Goal: Find specific page/section: Find specific page/section

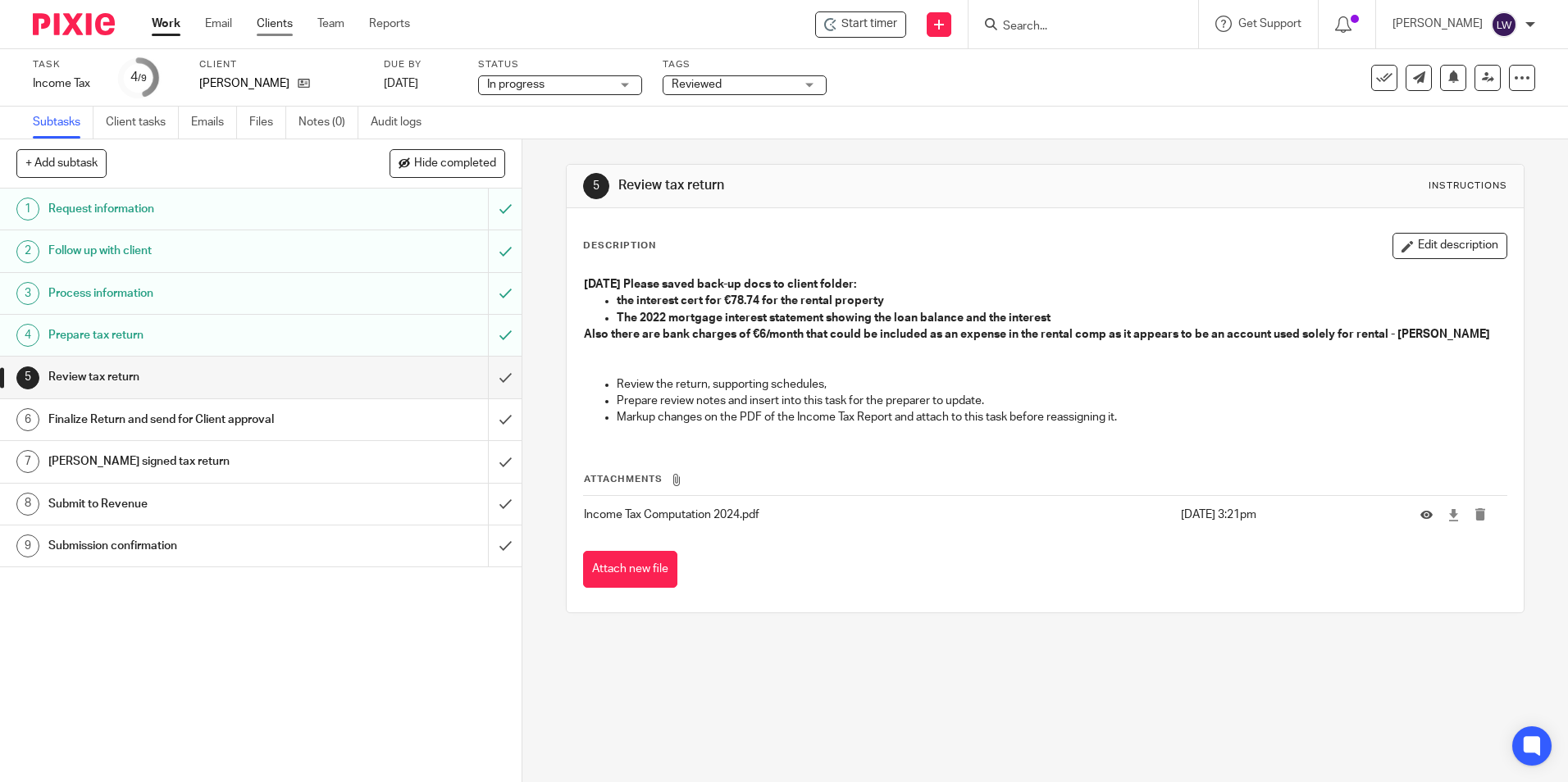
click at [275, 22] on link "Clients" at bounding box center [274, 24] width 36 height 16
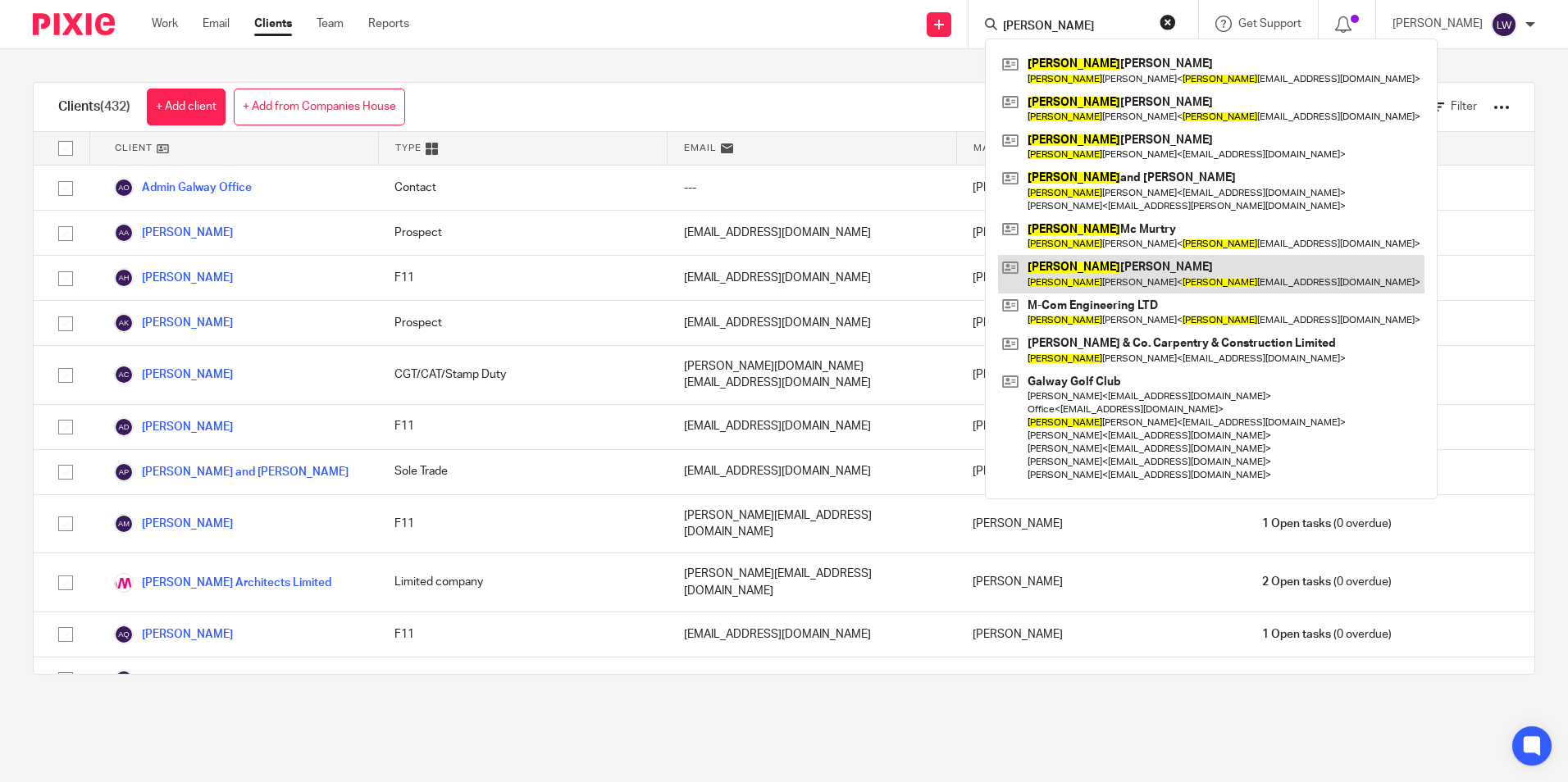
type input "peter"
click at [1129, 272] on link at bounding box center [1211, 273] width 427 height 37
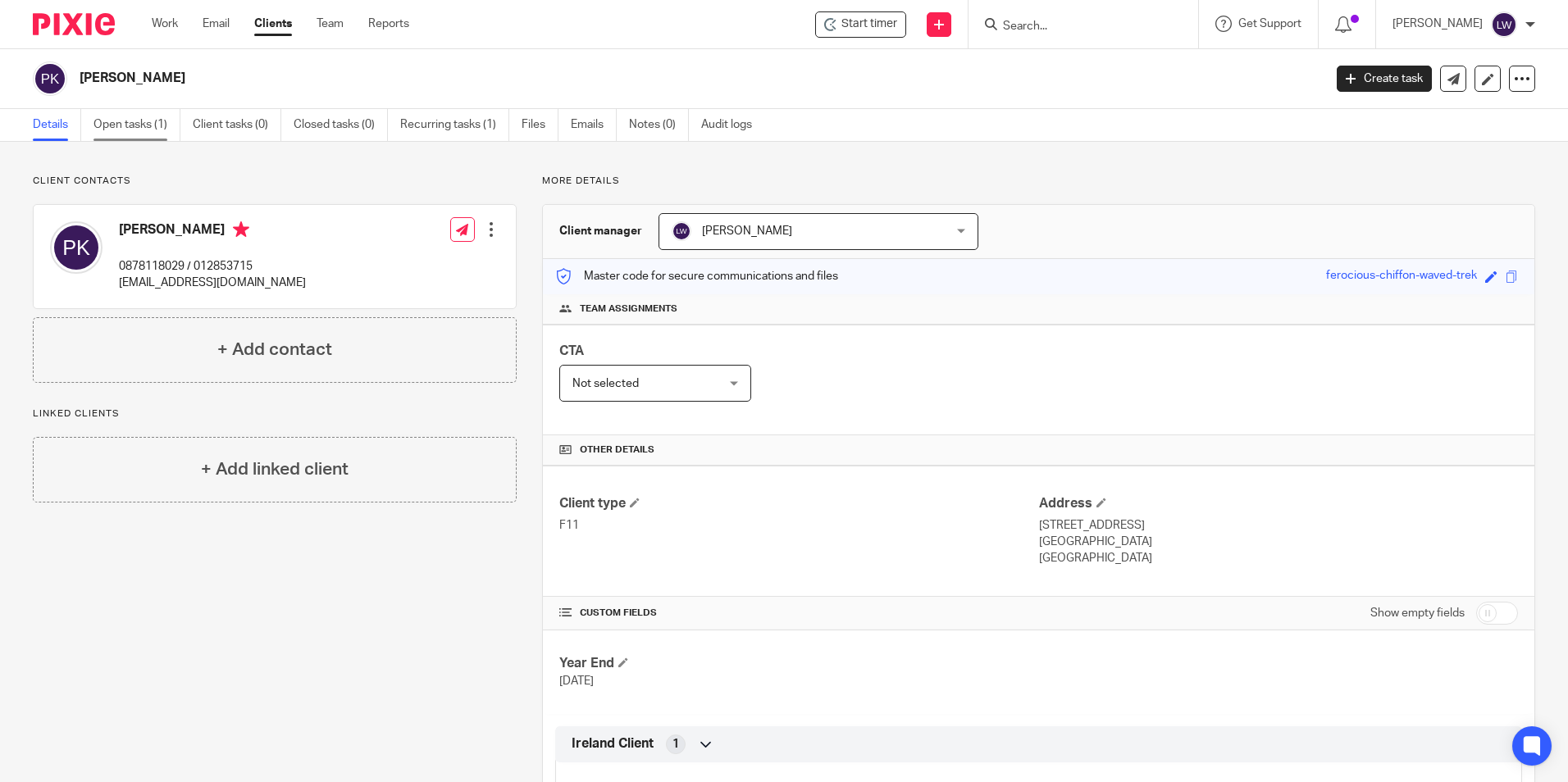
click at [143, 120] on link "Open tasks (1)" at bounding box center [136, 124] width 87 height 32
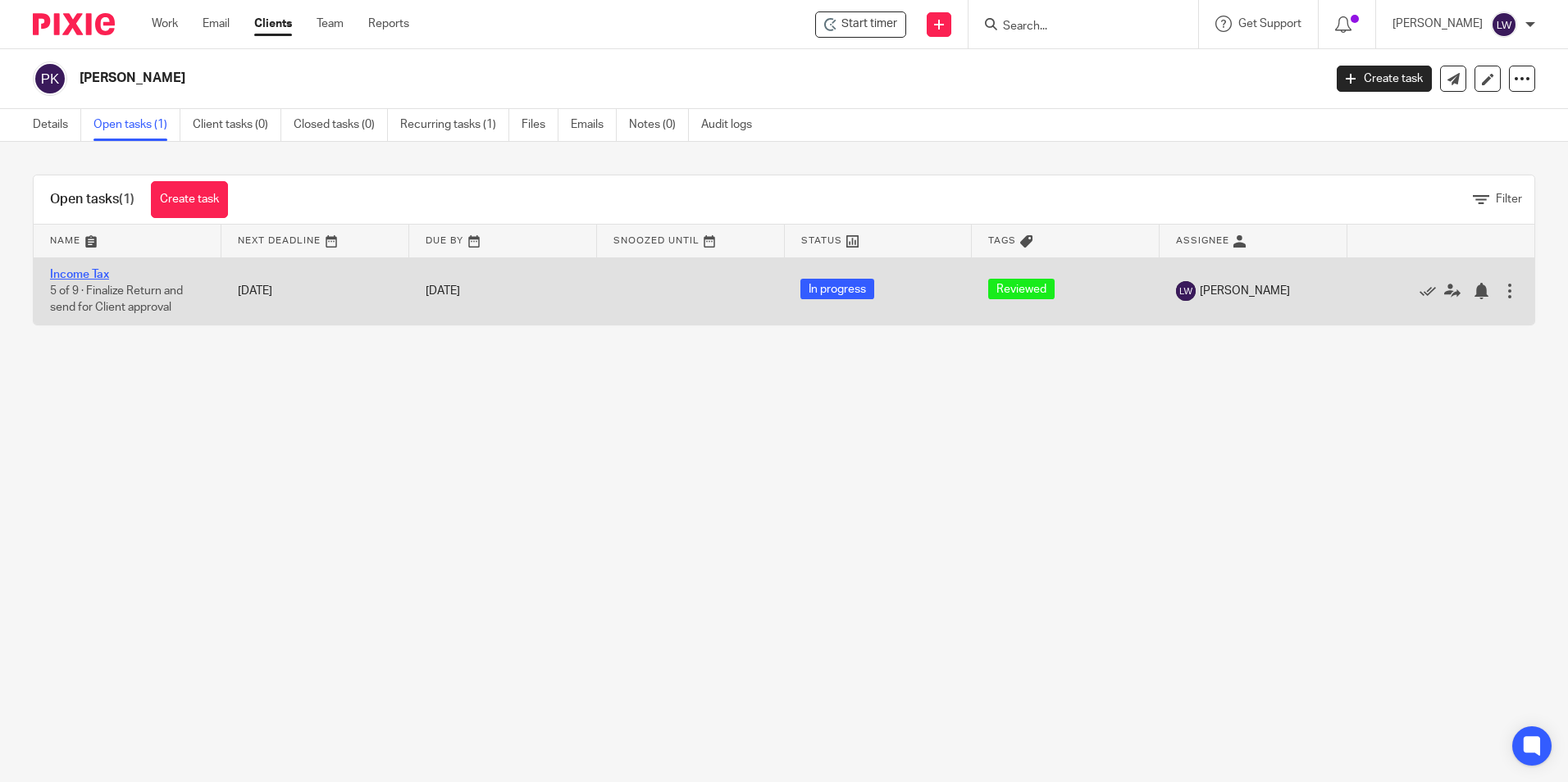
click at [75, 269] on link "Income Tax" at bounding box center [79, 274] width 59 height 12
